Goal: Navigation & Orientation: Understand site structure

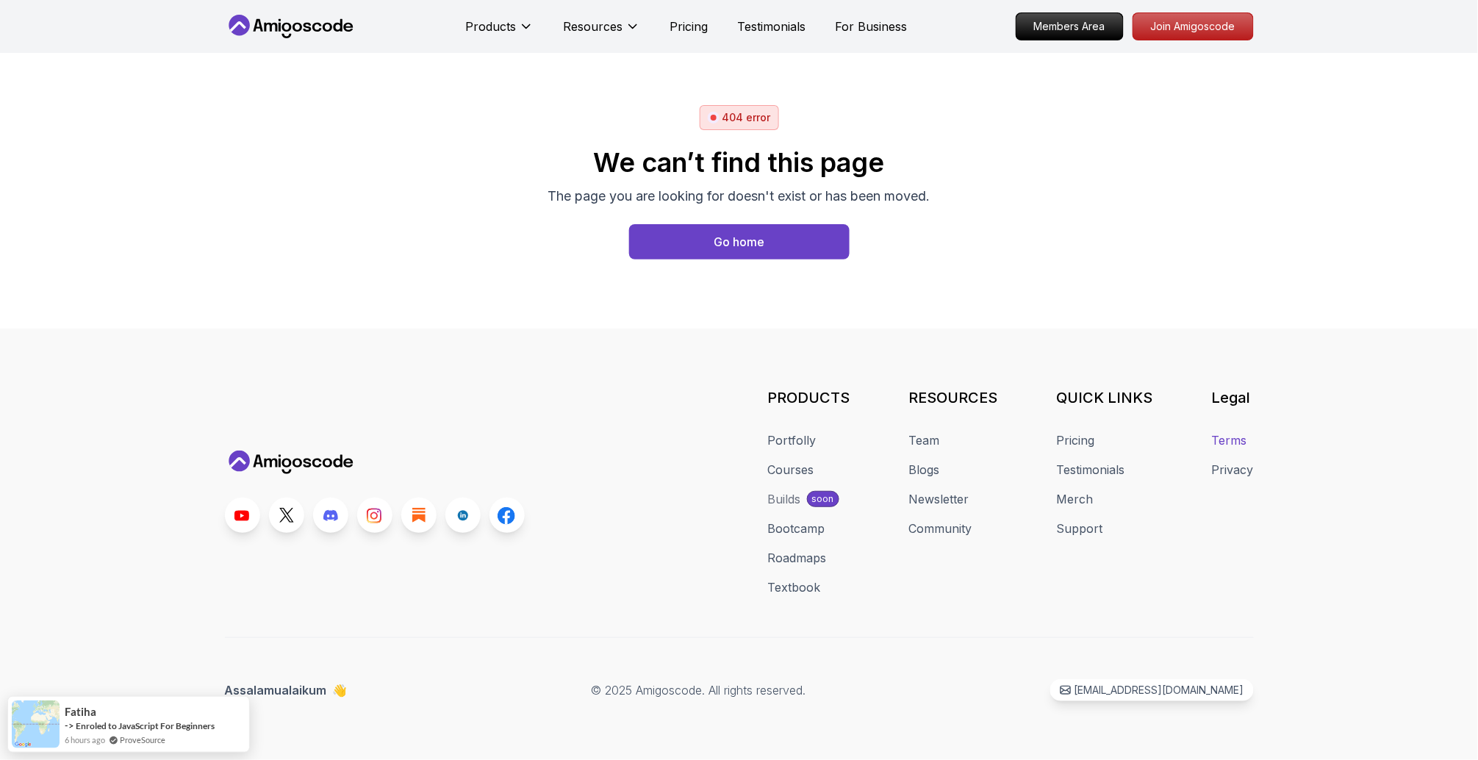
click at [1223, 444] on link "Terms" at bounding box center [1229, 440] width 35 height 18
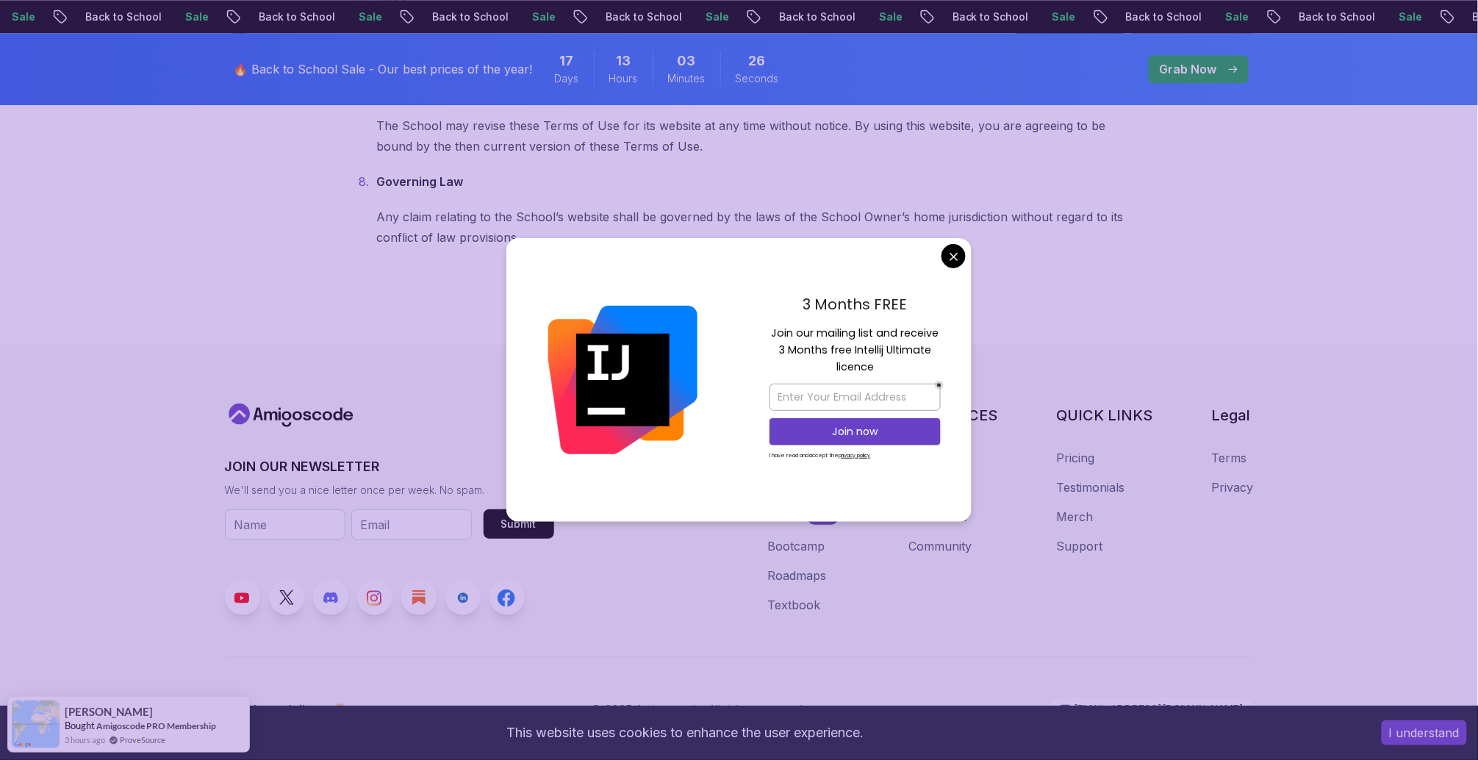
scroll to position [1220, 0]
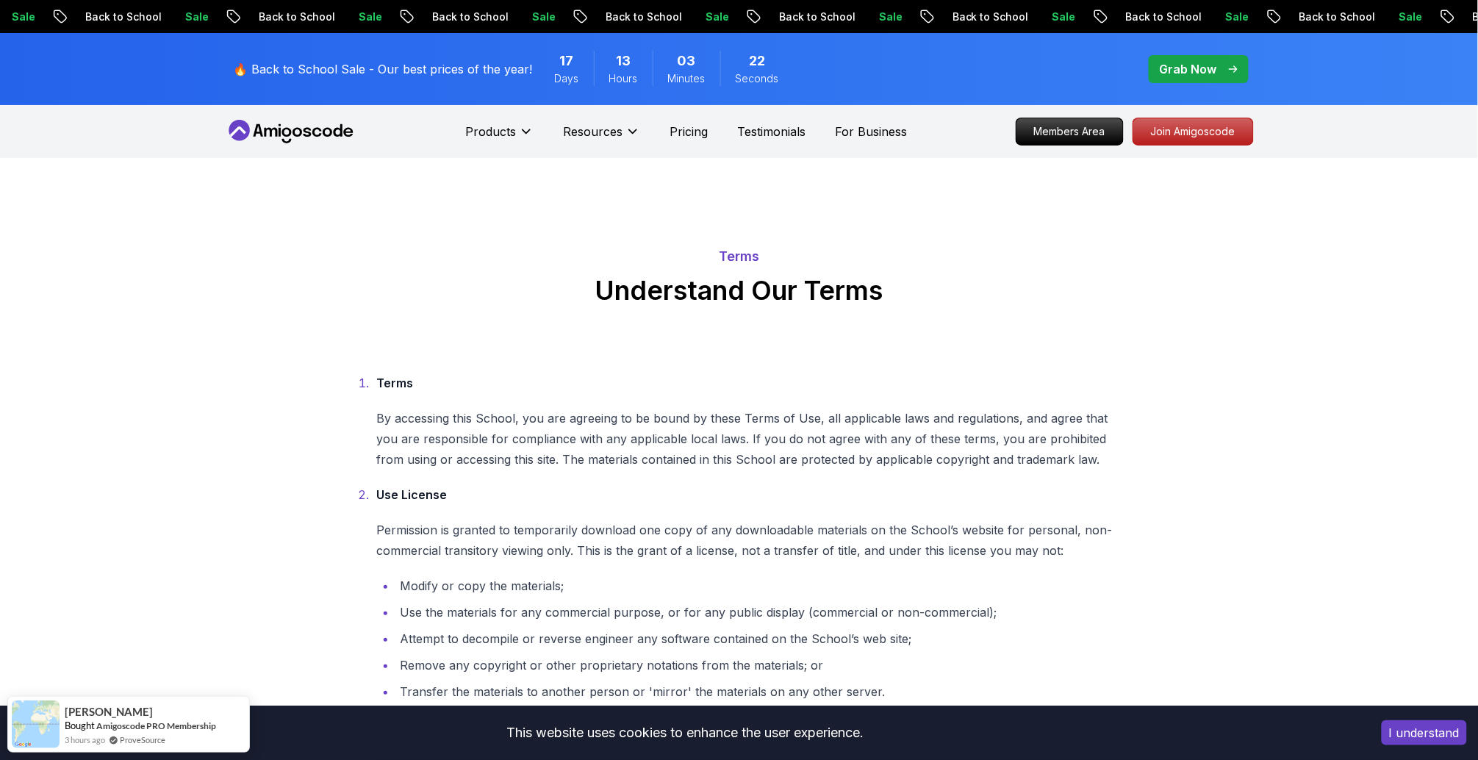
scroll to position [0, 0]
click at [805, 137] on p "Testimonials" at bounding box center [771, 132] width 68 height 18
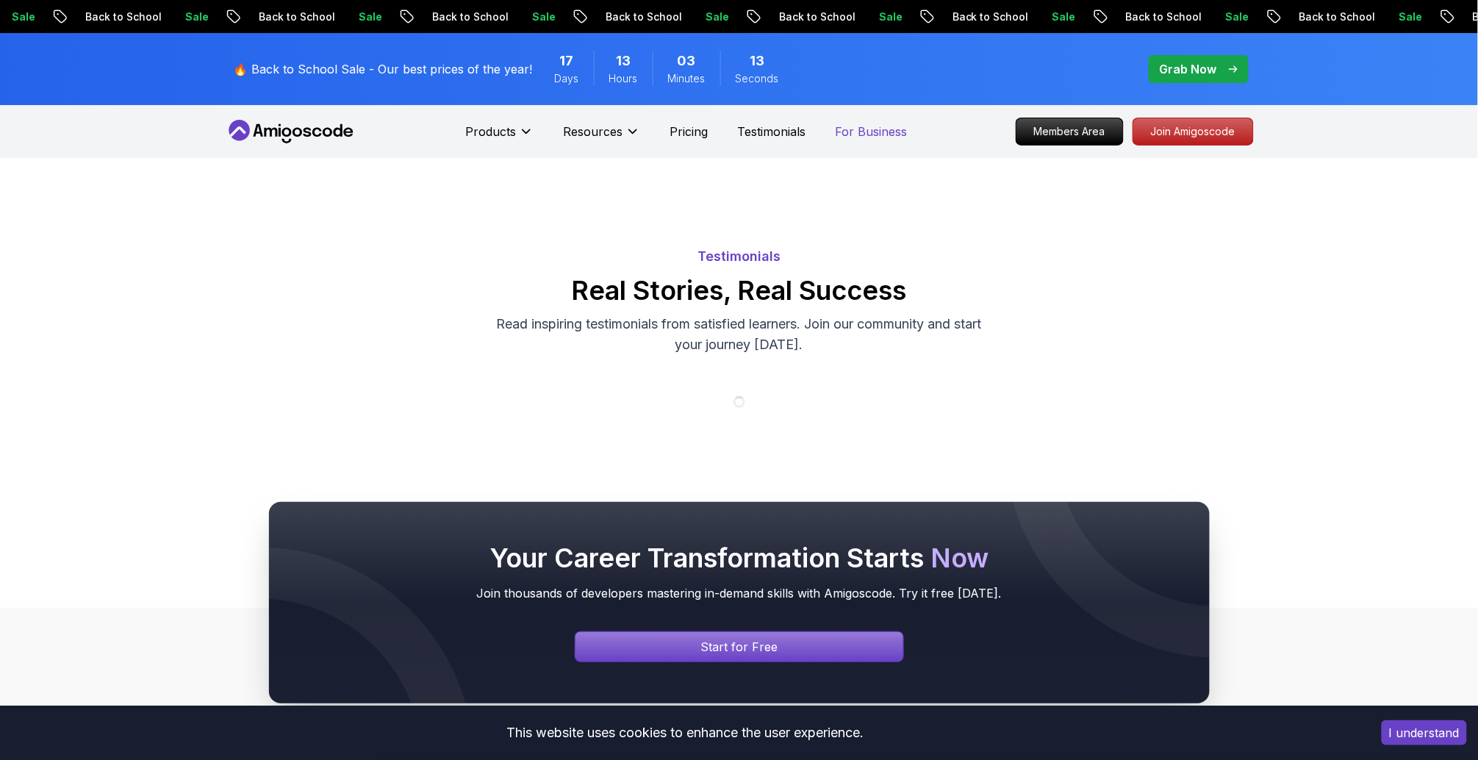
click at [907, 131] on p "For Business" at bounding box center [871, 132] width 72 height 18
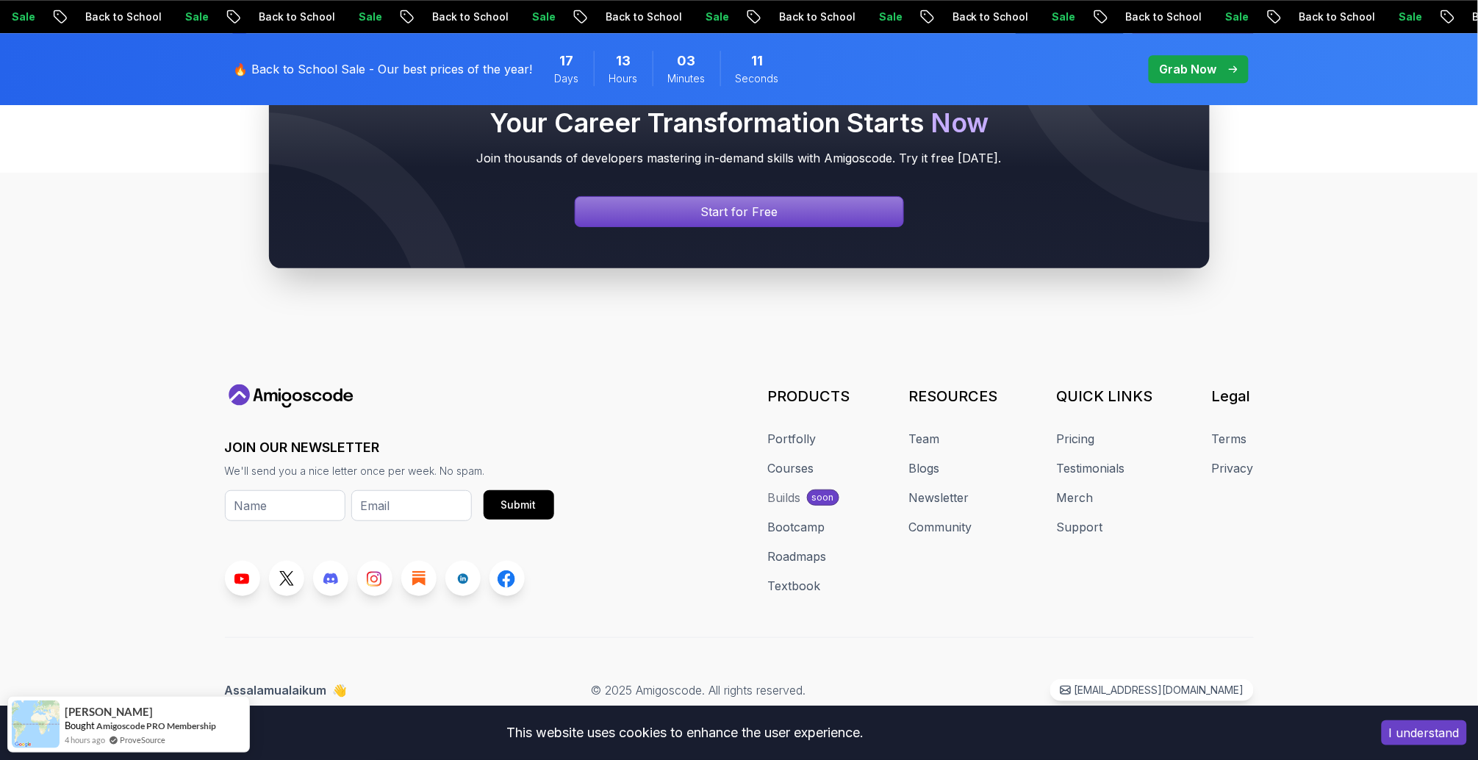
scroll to position [1476, 0]
click at [938, 501] on link "Newsletter" at bounding box center [939, 498] width 60 height 18
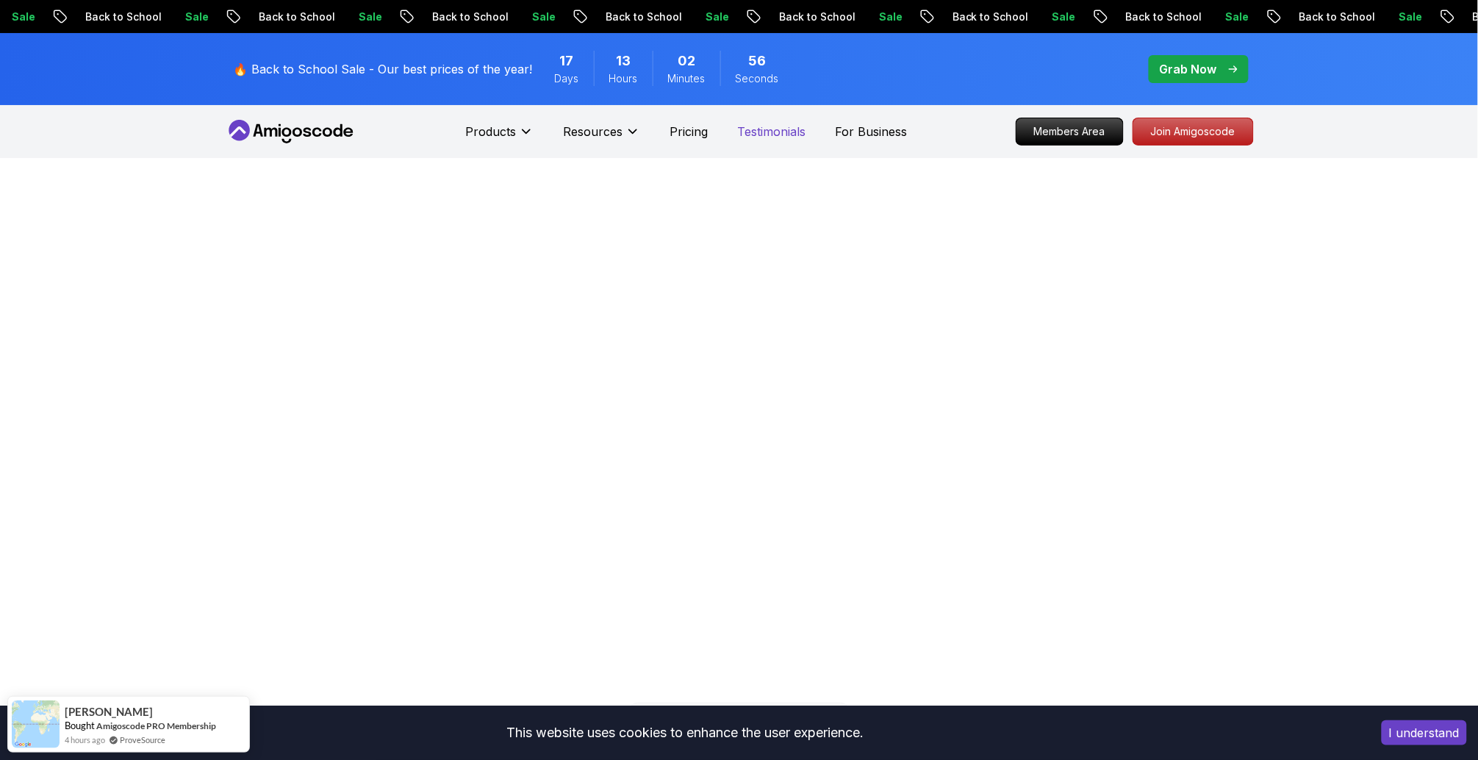
click at [805, 134] on p "Testimonials" at bounding box center [771, 132] width 68 height 18
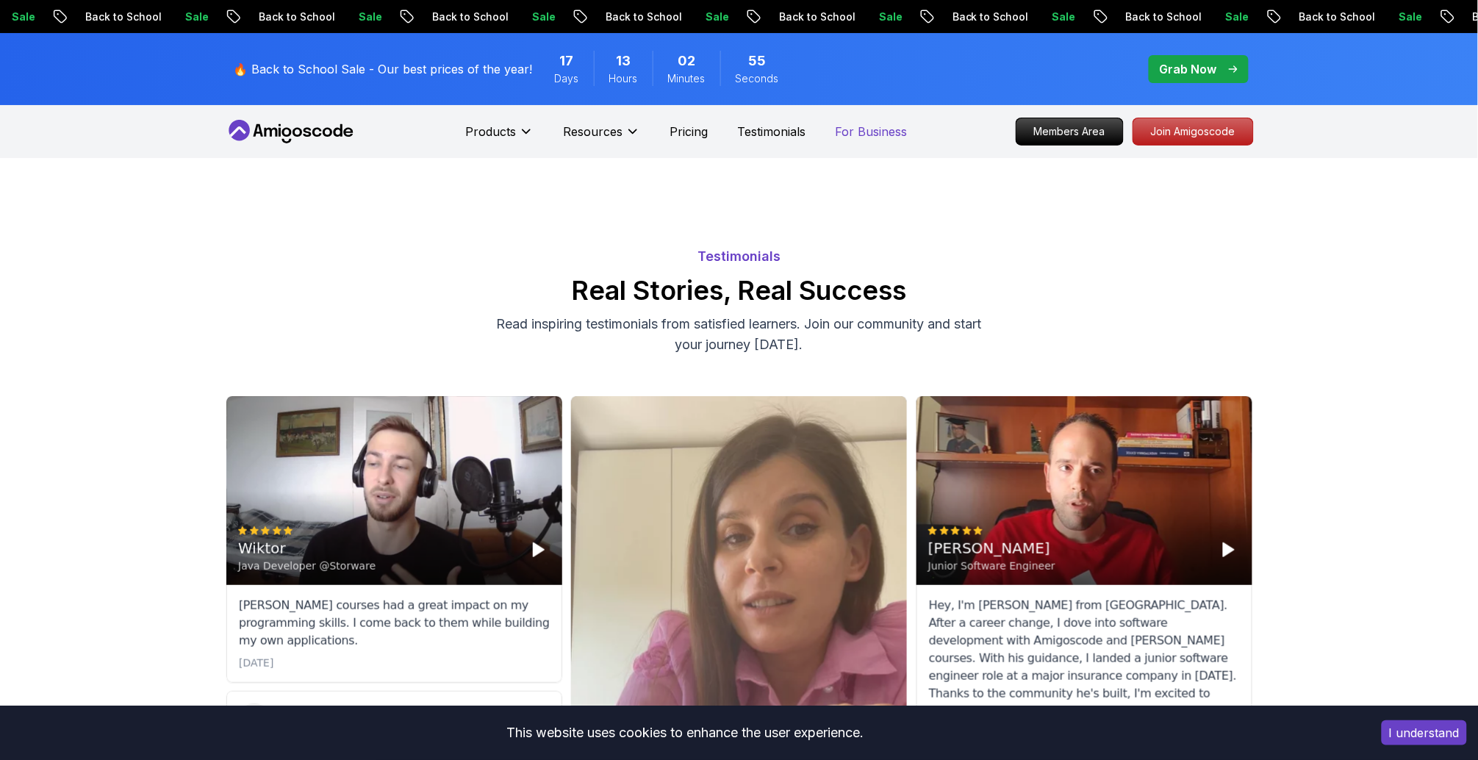
click at [898, 133] on p "For Business" at bounding box center [871, 132] width 72 height 18
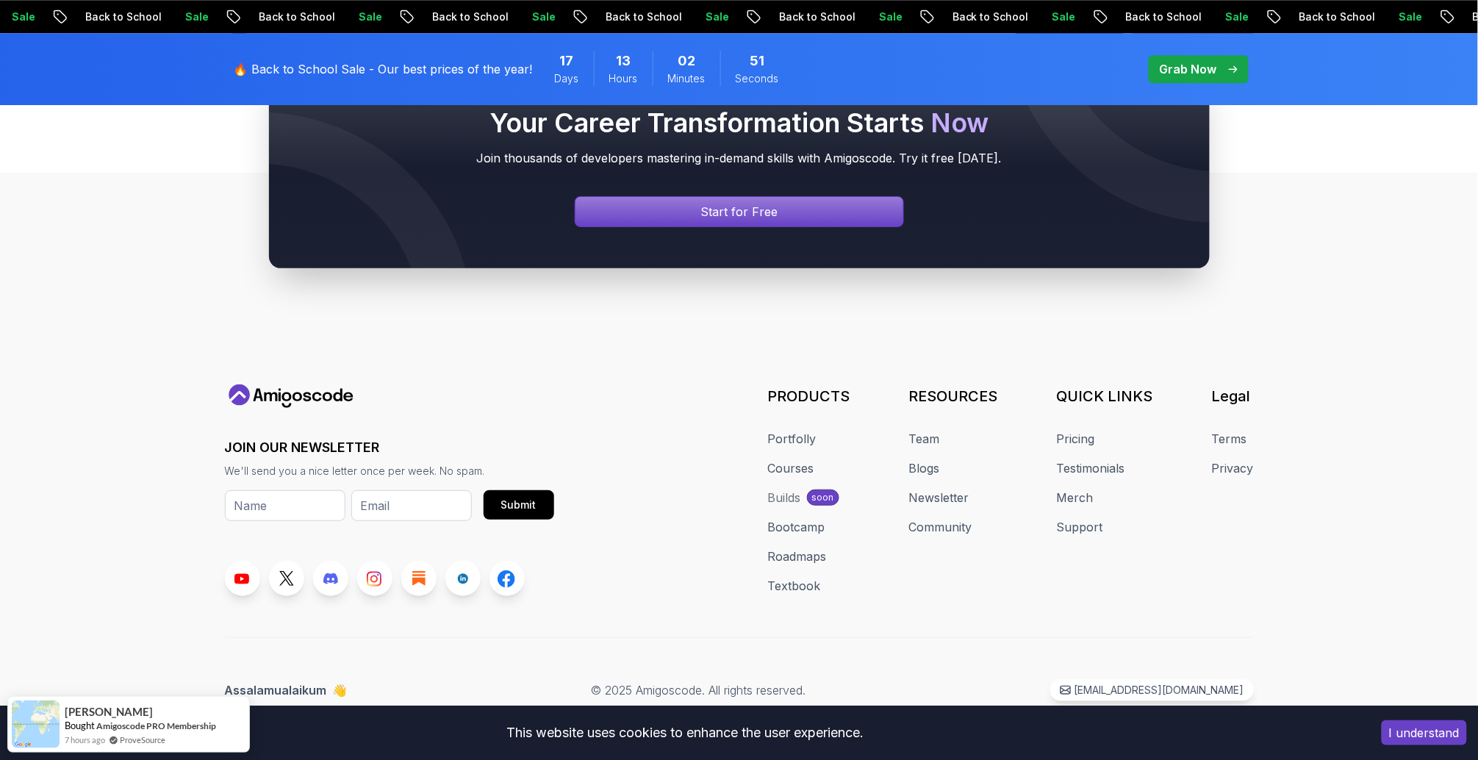
scroll to position [1476, 0]
click at [1238, 466] on link "Privacy" at bounding box center [1233, 468] width 42 height 18
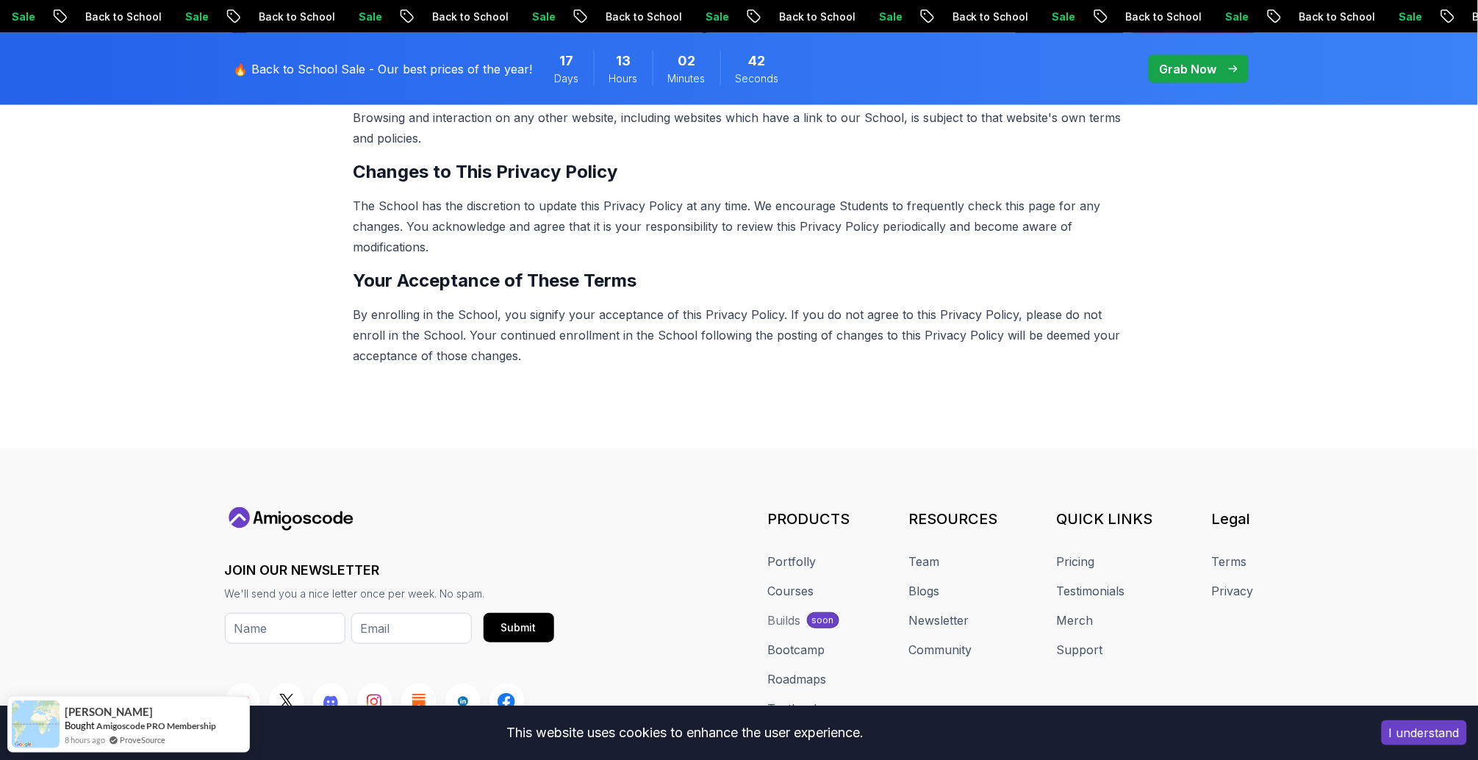
scroll to position [899, 0]
